Goal: Task Accomplishment & Management: Use online tool/utility

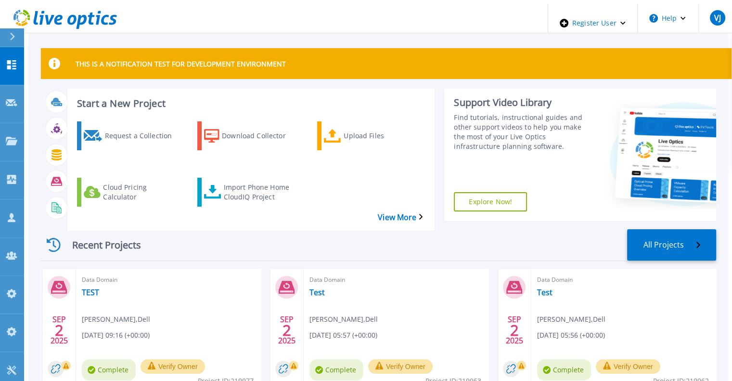
click at [9, 40] on div at bounding box center [16, 37] width 15 height 18
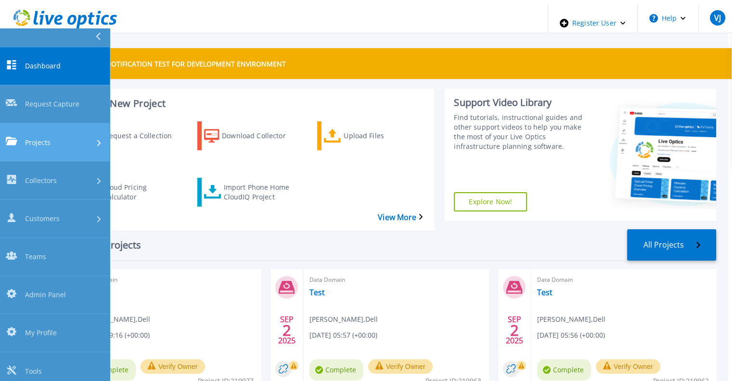
click at [38, 123] on link "Projects Projects" at bounding box center [55, 142] width 110 height 38
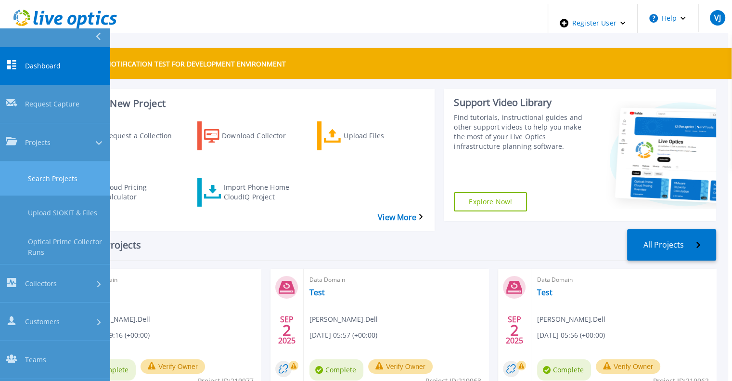
click at [56, 161] on link "Search Projects" at bounding box center [55, 178] width 110 height 34
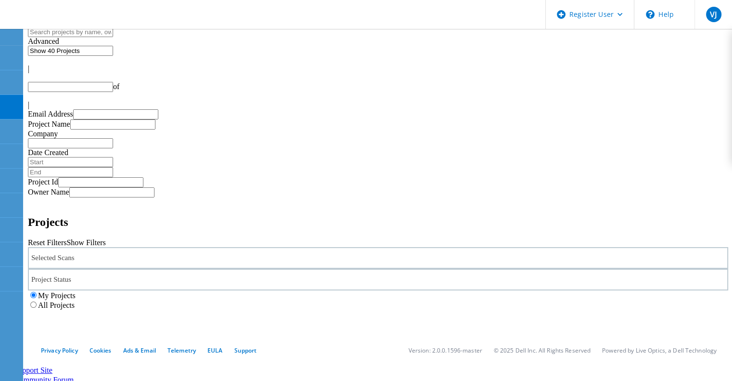
type input "1"
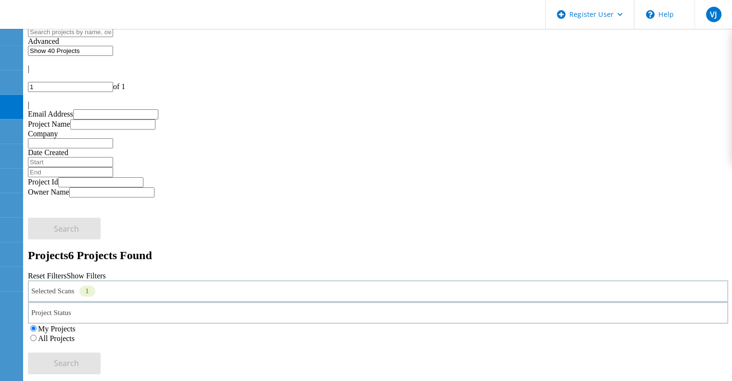
click at [75, 334] on label "All Projects" at bounding box center [56, 338] width 37 height 8
click at [37, 334] on input "All Projects" at bounding box center [33, 337] width 6 height 6
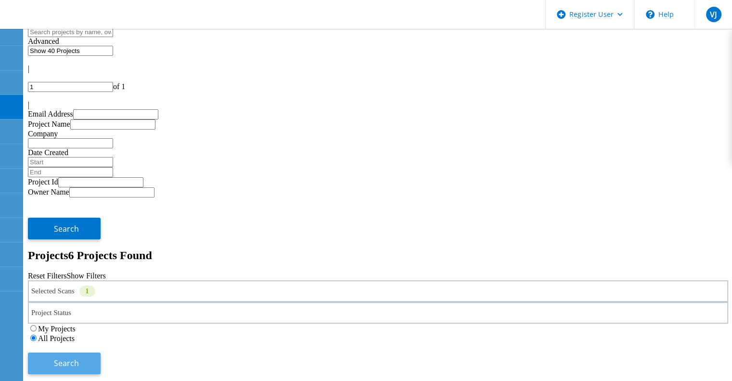
click at [101, 352] on button "Search" at bounding box center [64, 363] width 73 height 22
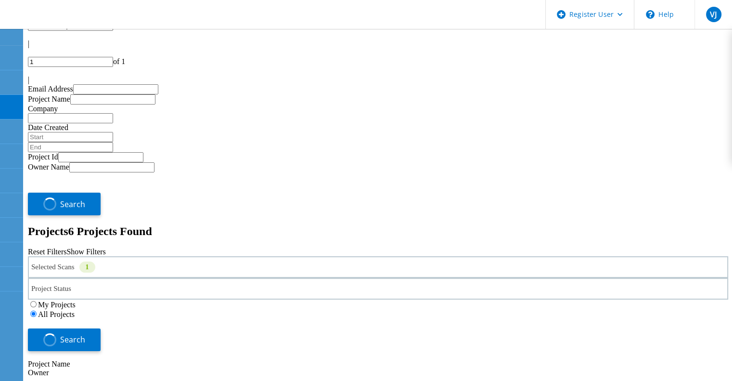
scroll to position [20, 0]
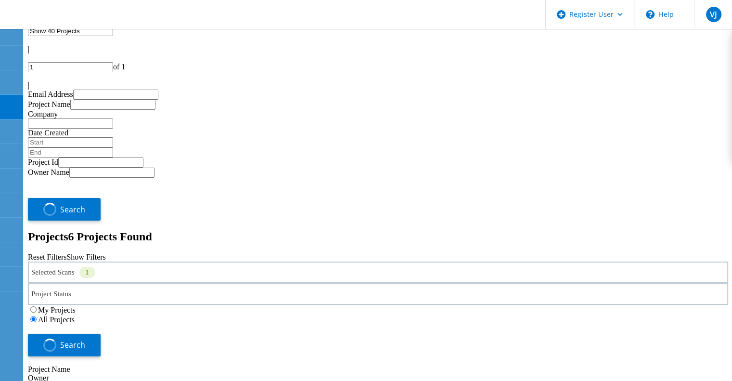
click at [141, 261] on div "Selected Scans 1" at bounding box center [378, 272] width 700 height 22
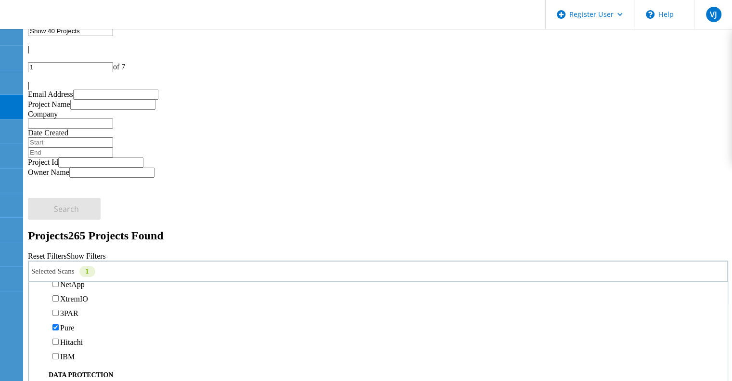
scroll to position [385, 0]
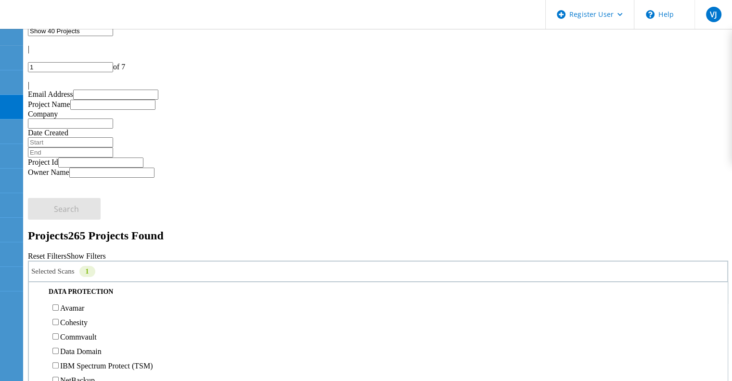
click at [71, 240] on label "Pure" at bounding box center [67, 244] width 14 height 8
click at [59, 241] on input "Pure" at bounding box center [55, 244] width 6 height 6
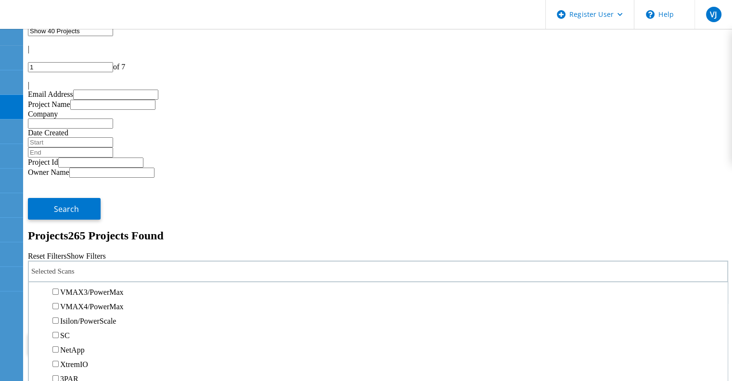
scroll to position [219, 0]
click at [80, 276] on label "PowerStore" at bounding box center [78, 280] width 36 height 8
click at [59, 277] on input "PowerStore" at bounding box center [55, 280] width 6 height 6
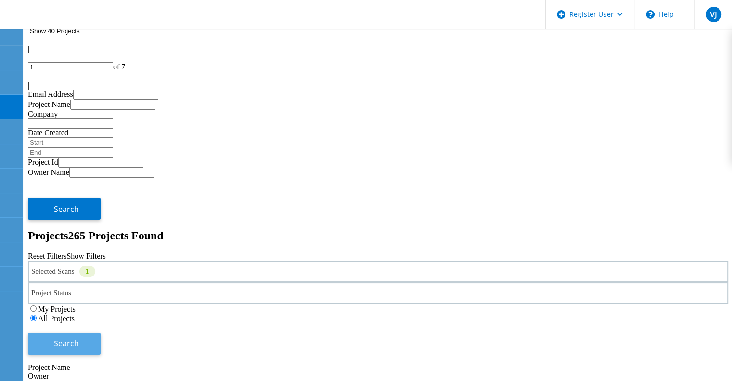
click at [101, 332] on button "Search" at bounding box center [64, 343] width 73 height 22
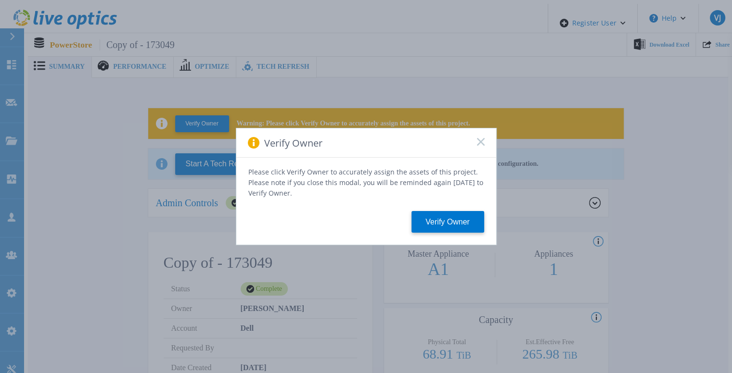
click at [481, 144] on rect at bounding box center [480, 142] width 8 height 8
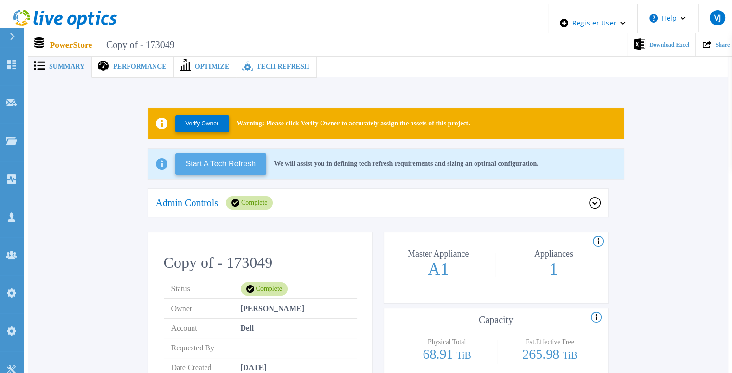
click at [235, 162] on button "Start A Tech Refresh" at bounding box center [220, 164] width 91 height 22
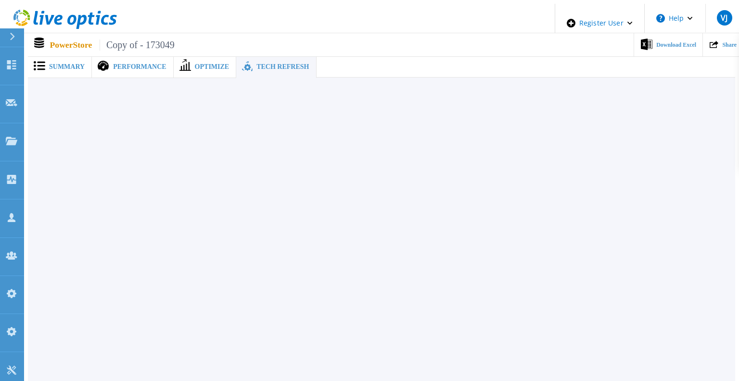
click at [257, 64] on span "Tech Refresh" at bounding box center [282, 67] width 52 height 7
click at [67, 66] on span "Summary" at bounding box center [67, 67] width 36 height 7
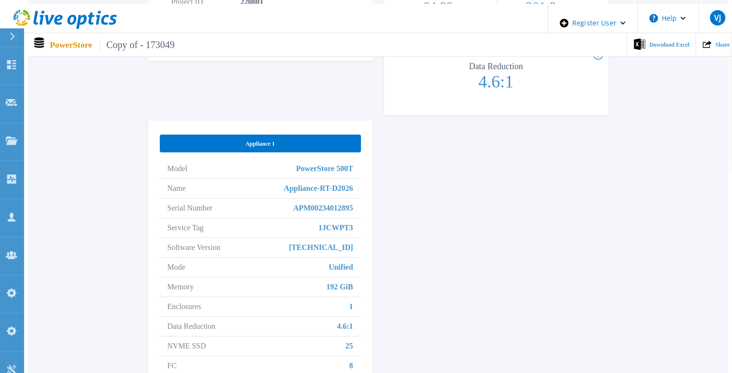
scroll to position [463, 0]
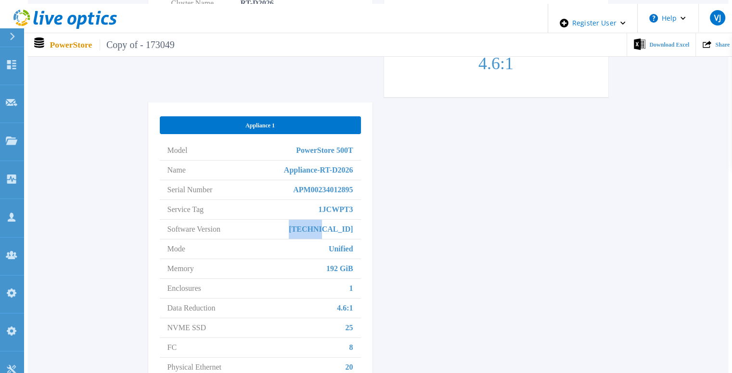
drag, startPoint x: 328, startPoint y: 211, endPoint x: 372, endPoint y: 217, distance: 44.6
click at [372, 217] on div "Copy of - 173049 Status Complete Owner Sachin Koshti Account Dell Requested By …" at bounding box center [378, 87] width 460 height 636
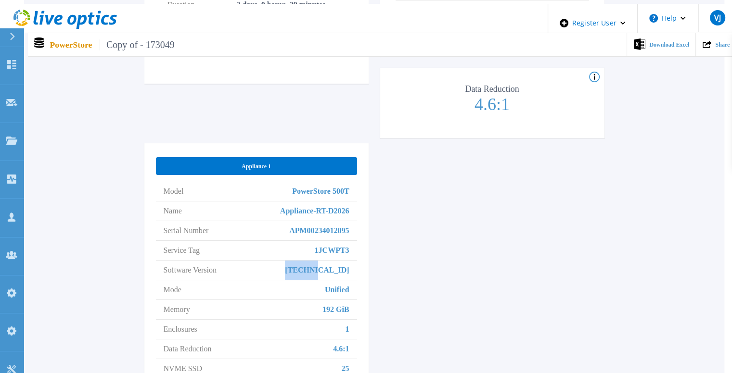
scroll to position [511, 4]
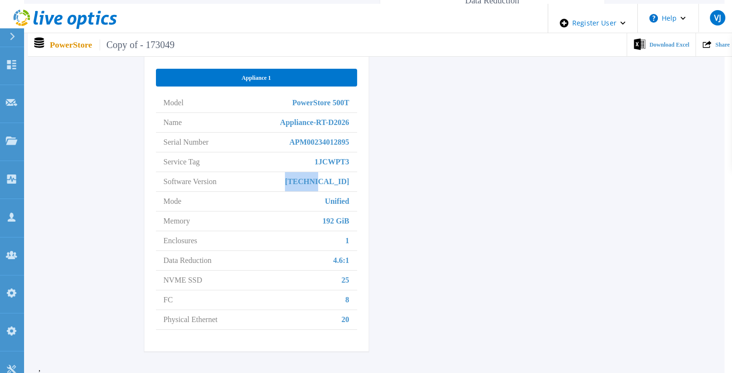
click at [319, 172] on li "Software Version 3.6.0.0" at bounding box center [256, 182] width 201 height 20
drag, startPoint x: 319, startPoint y: 158, endPoint x: 344, endPoint y: 165, distance: 25.6
click at [344, 172] on li "Software Version 3.6.0.0" at bounding box center [256, 182] width 201 height 20
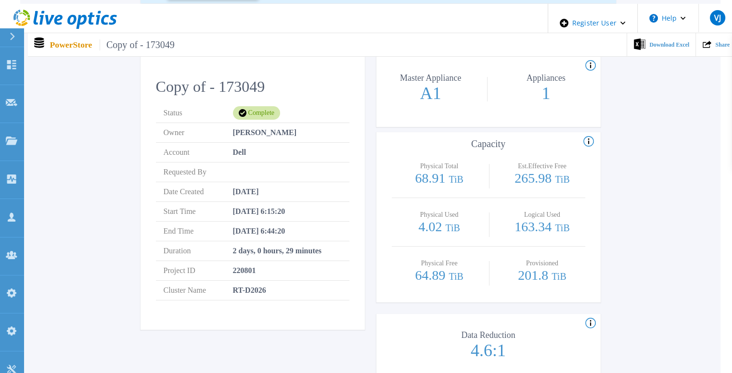
scroll to position [0, 8]
